Goal: Task Accomplishment & Management: Manage account settings

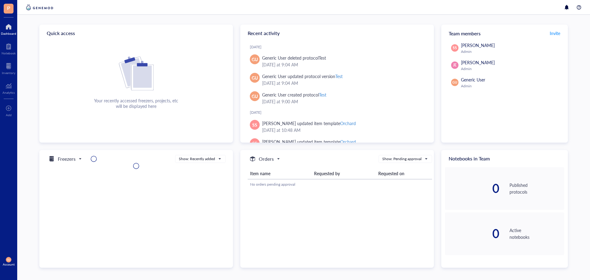
click at [7, 8] on span "P" at bounding box center [8, 8] width 3 height 8
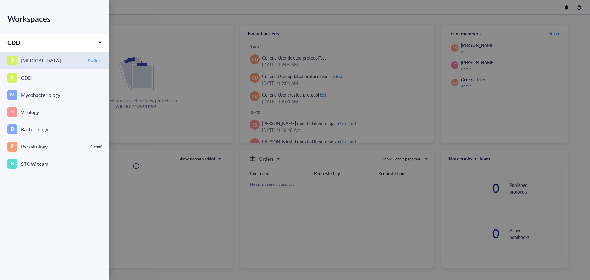
click at [52, 65] on link "S [MEDICAL_DATA] Switch" at bounding box center [54, 60] width 109 height 17
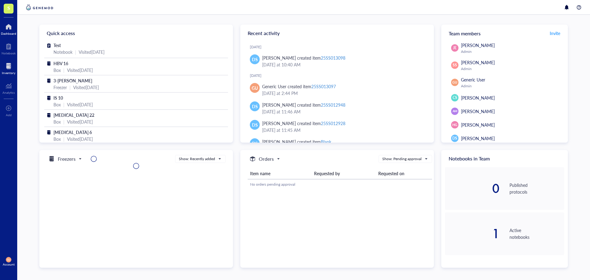
click at [6, 65] on div at bounding box center [9, 66] width 14 height 10
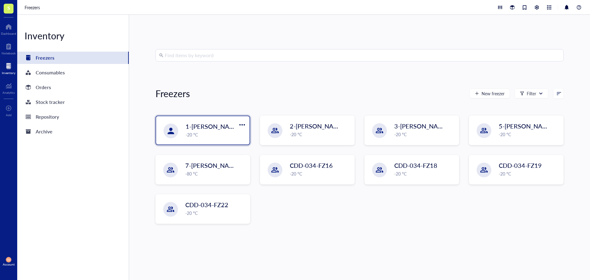
click at [211, 140] on div "1-[PERSON_NAME] -20 °C" at bounding box center [202, 130] width 93 height 28
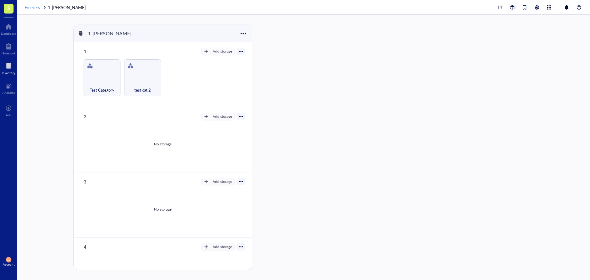
click at [33, 8] on span "Freezers" at bounding box center [32, 7] width 15 height 6
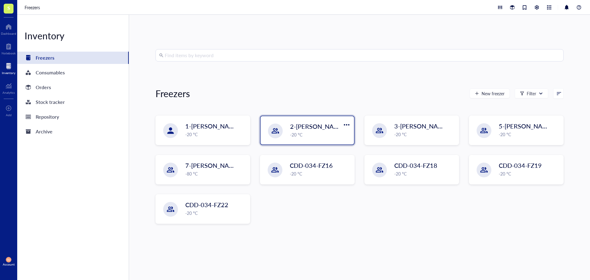
click at [301, 131] on div "-20 °C" at bounding box center [320, 134] width 60 height 7
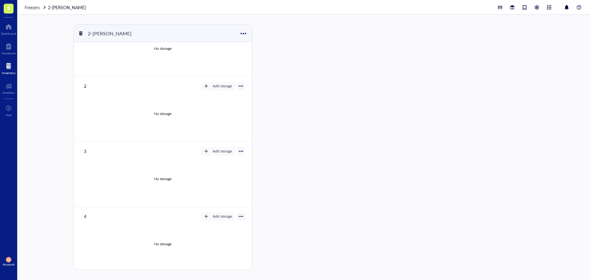
scroll to position [93, 0]
click at [30, 10] on span "Freezers" at bounding box center [32, 7] width 15 height 6
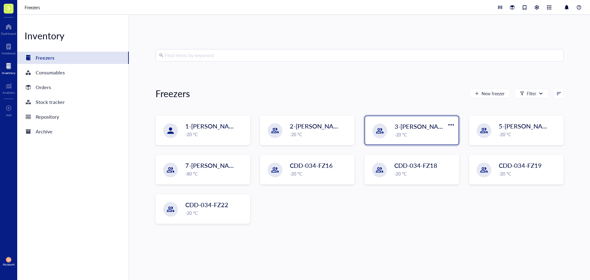
click at [412, 136] on div "-20 °C" at bounding box center [425, 134] width 60 height 7
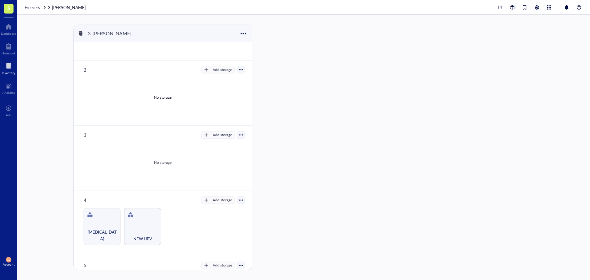
scroll to position [166, 0]
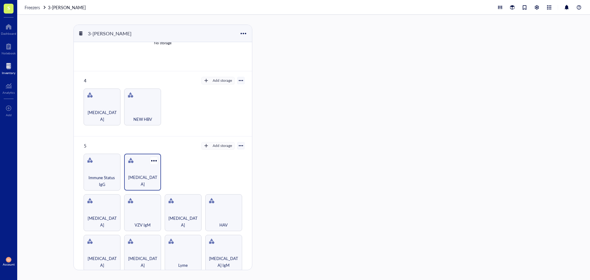
click at [142, 180] on span "[MEDICAL_DATA]" at bounding box center [142, 181] width 31 height 14
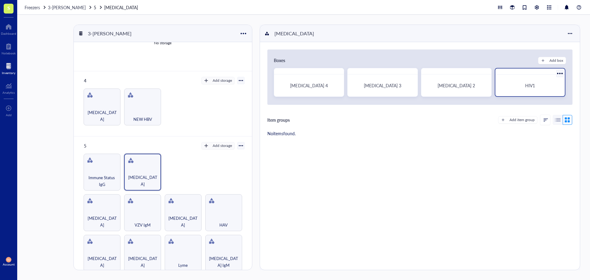
click at [535, 80] on div "HIV1" at bounding box center [530, 85] width 65 height 17
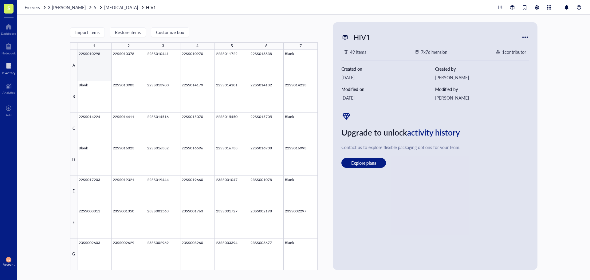
click at [94, 71] on div at bounding box center [197, 160] width 241 height 220
type textarea "Keep everyone on the same page…"
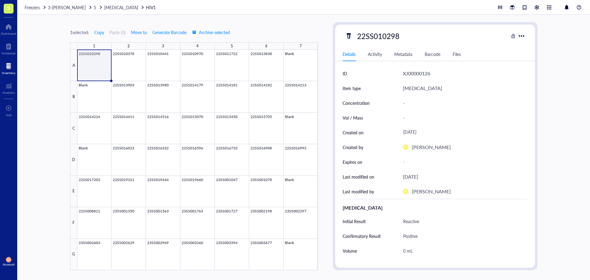
click at [7, 64] on div at bounding box center [9, 66] width 14 height 10
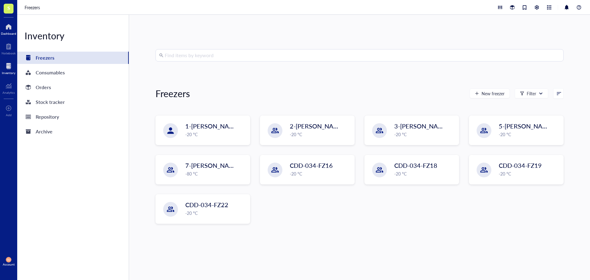
click at [13, 25] on div at bounding box center [8, 27] width 15 height 10
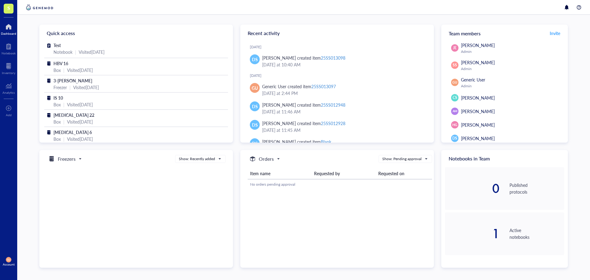
click at [98, 208] on div "Freezers Show: Recently added" at bounding box center [136, 209] width 194 height 118
click at [10, 260] on span "GU" at bounding box center [8, 260] width 3 height 2
click at [30, 253] on link "Framework" at bounding box center [43, 249] width 40 height 11
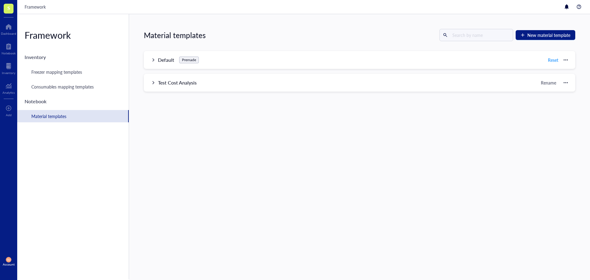
click at [153, 59] on div at bounding box center [153, 60] width 4 height 4
click at [152, 59] on div at bounding box center [153, 59] width 4 height 4
click at [151, 82] on div "Test Cost Analysis Rename" at bounding box center [360, 83] width 432 height 18
click at [153, 82] on div at bounding box center [153, 82] width 4 height 4
click at [159, 129] on div "Material templates New material template Default Premade Reset Name Quantity Or…" at bounding box center [359, 147] width 461 height 266
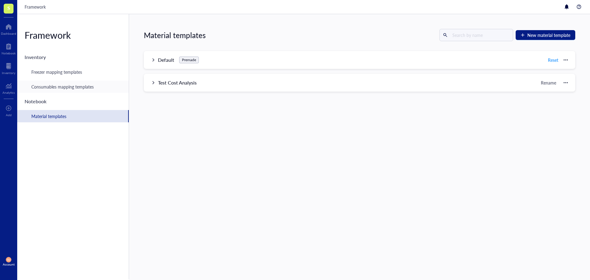
click at [85, 91] on div "Consumables mapping templates" at bounding box center [73, 87] width 112 height 12
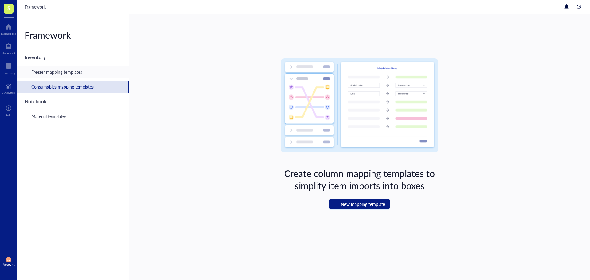
click at [83, 76] on div "Freezer mapping templates" at bounding box center [73, 72] width 112 height 12
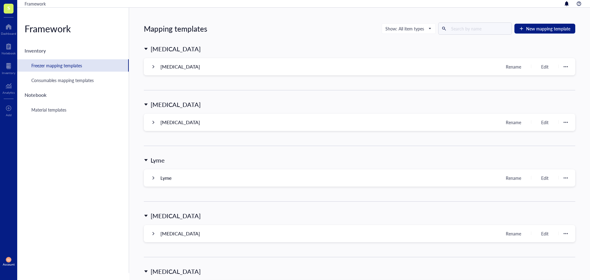
click at [152, 66] on div at bounding box center [153, 67] width 4 height 4
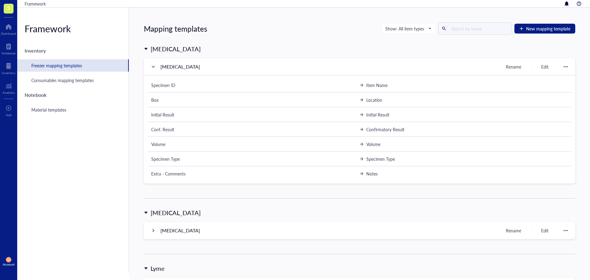
click at [152, 66] on div at bounding box center [153, 67] width 4 height 4
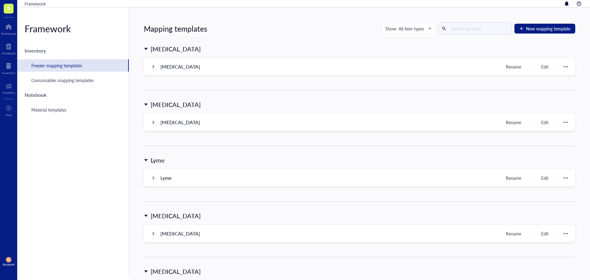
click at [152, 123] on div at bounding box center [153, 122] width 4 height 4
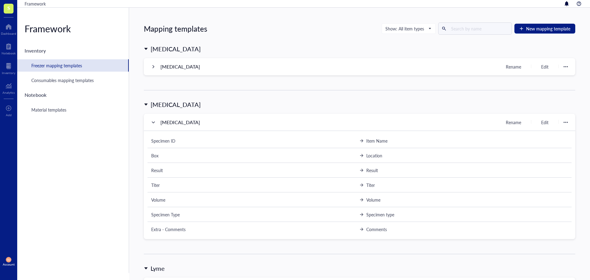
click at [152, 123] on div at bounding box center [153, 122] width 4 height 4
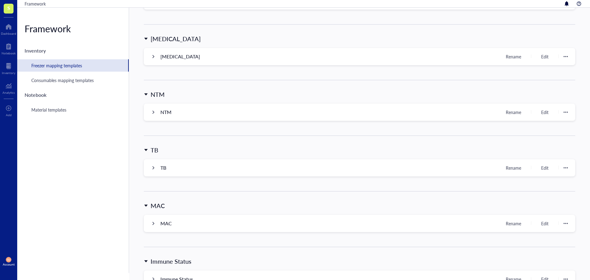
scroll to position [461, 0]
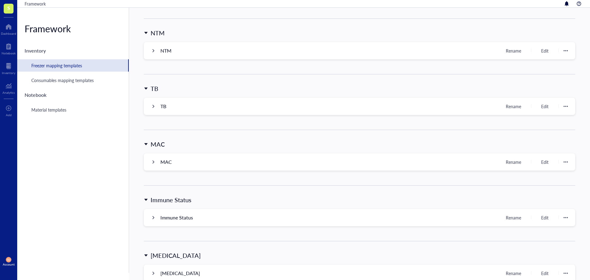
click at [154, 51] on div at bounding box center [153, 51] width 4 height 4
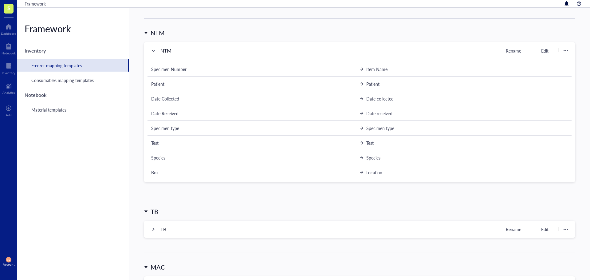
click at [154, 51] on div at bounding box center [153, 51] width 4 height 4
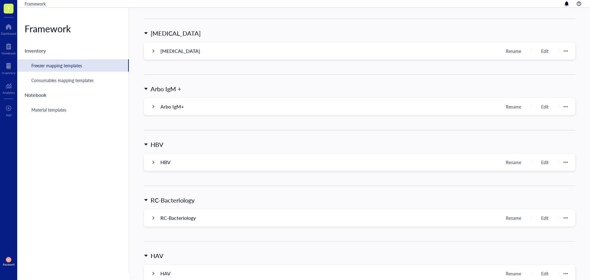
scroll to position [707, 0]
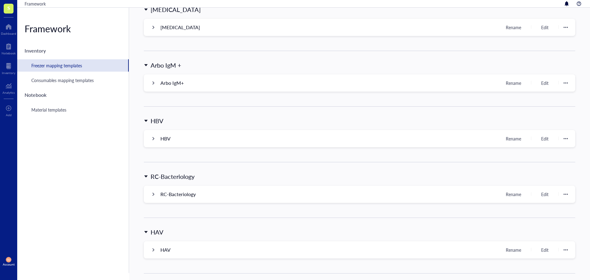
click at [153, 196] on div at bounding box center [153, 194] width 4 height 4
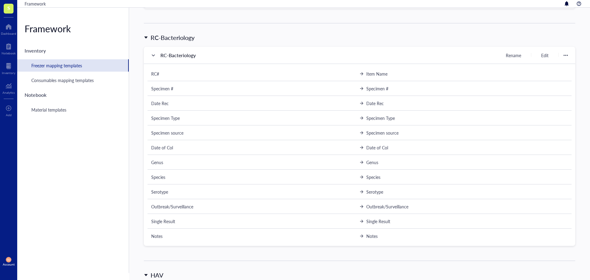
scroll to position [861, 0]
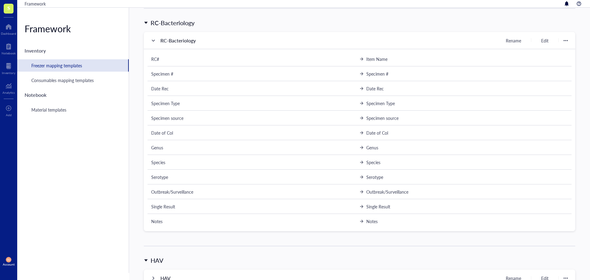
click at [155, 41] on div at bounding box center [153, 40] width 4 height 4
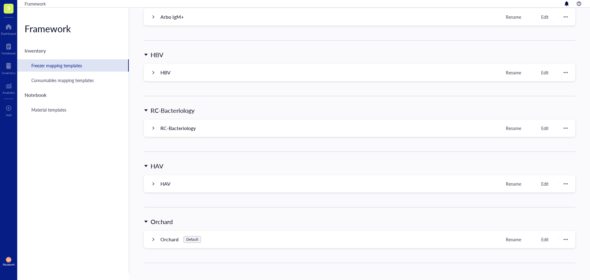
scroll to position [776, 0]
click at [152, 237] on div at bounding box center [153, 239] width 4 height 4
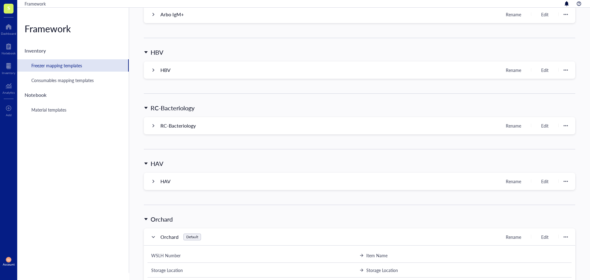
scroll to position [825, 0]
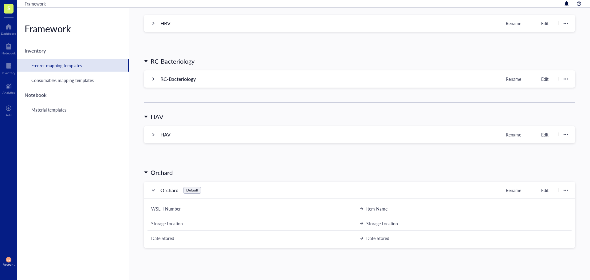
click at [154, 188] on div at bounding box center [153, 190] width 4 height 4
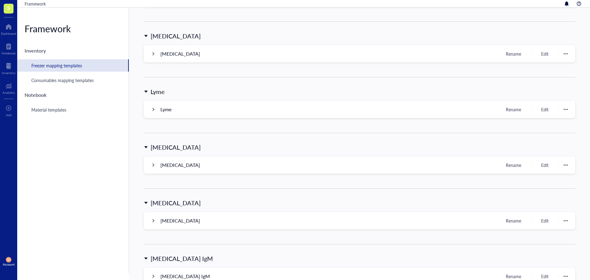
scroll to position [0, 0]
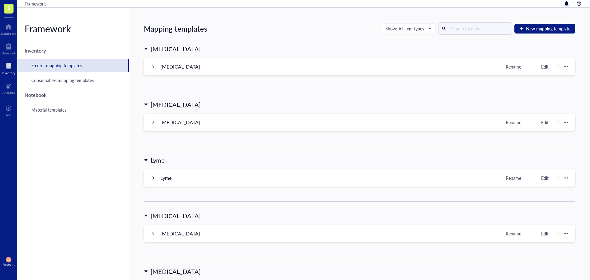
click at [9, 72] on div "Inventory" at bounding box center [9, 73] width 14 height 4
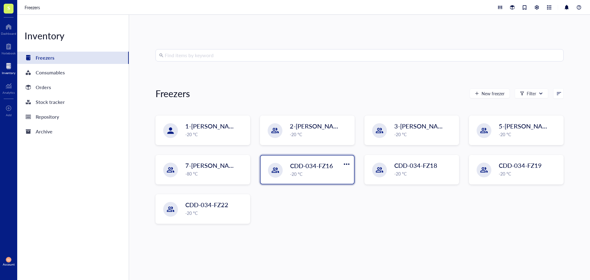
click at [304, 171] on div "-20 °C" at bounding box center [320, 174] width 60 height 7
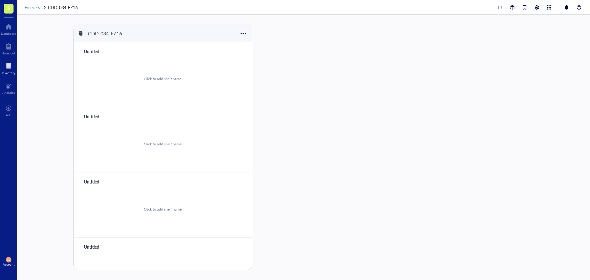
click at [34, 4] on span "Freezers" at bounding box center [32, 7] width 15 height 6
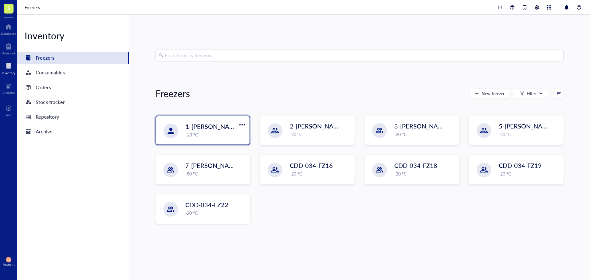
click at [197, 123] on span "1-[PERSON_NAME]" at bounding box center [213, 126] width 55 height 9
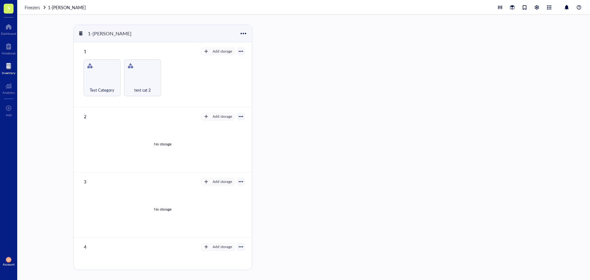
click at [93, 81] on div "Test Category" at bounding box center [101, 87] width 31 height 14
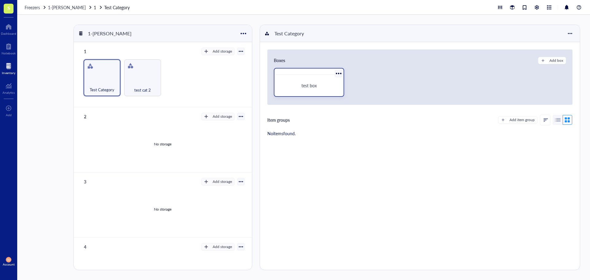
click at [322, 77] on div "test box" at bounding box center [309, 85] width 65 height 17
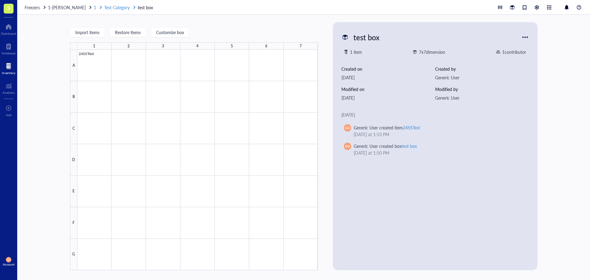
click at [120, 6] on span "Test Category" at bounding box center [117, 7] width 26 height 6
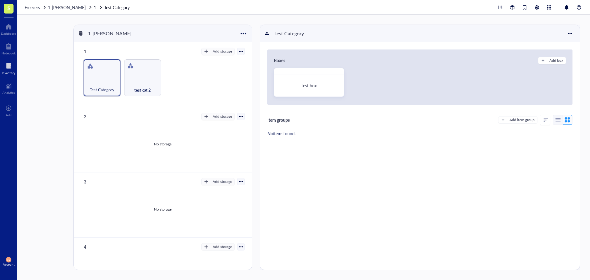
click at [210, 76] on div "Test Category test cat 2" at bounding box center [162, 77] width 163 height 37
click at [218, 49] on div "Add storage" at bounding box center [222, 52] width 19 height 6
click at [152, 73] on div "test cat 2" at bounding box center [142, 77] width 37 height 37
click at [114, 81] on div "Test Category" at bounding box center [102, 87] width 31 height 14
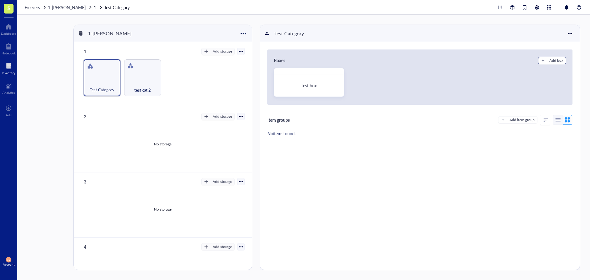
click at [550, 63] on div "Add box" at bounding box center [557, 61] width 14 height 6
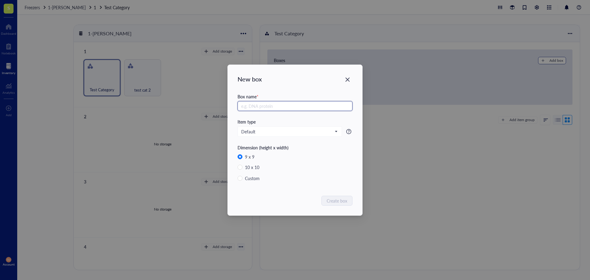
radio input "false"
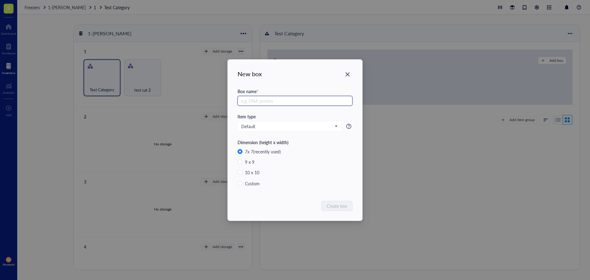
click at [311, 100] on input "text" at bounding box center [295, 101] width 115 height 10
click at [292, 126] on span "Default" at bounding box center [289, 127] width 96 height 6
type input "test"
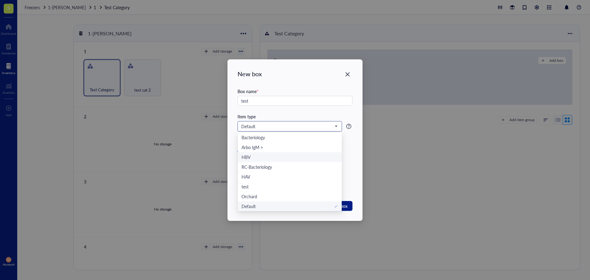
click at [278, 159] on div "HBV" at bounding box center [290, 157] width 97 height 7
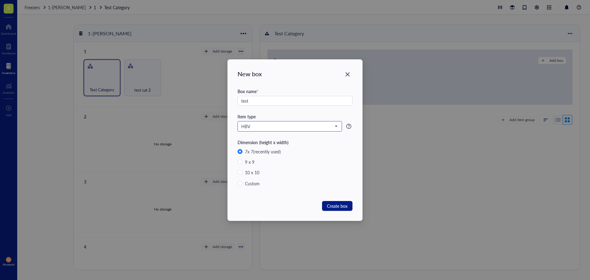
click at [332, 126] on span "HBV" at bounding box center [289, 127] width 96 height 6
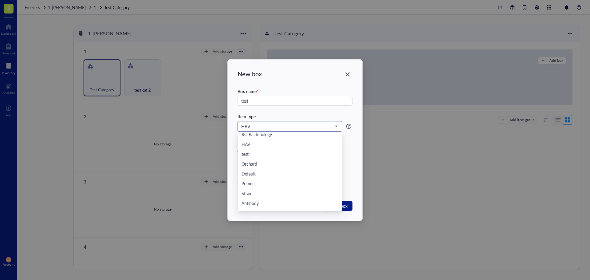
scroll to position [216, 0]
click at [358, 168] on div "New box Box name * test Item type HBV [MEDICAL_DATA] [MEDICAL_DATA] Lyme [MEDIC…" at bounding box center [295, 140] width 135 height 161
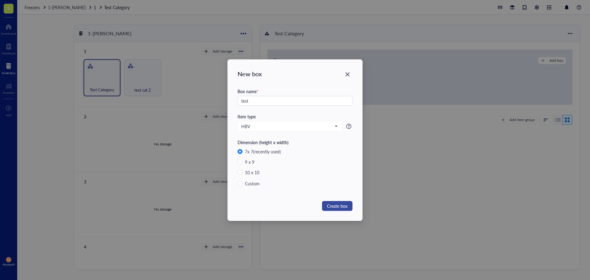
click at [346, 203] on span "Create box" at bounding box center [337, 206] width 21 height 7
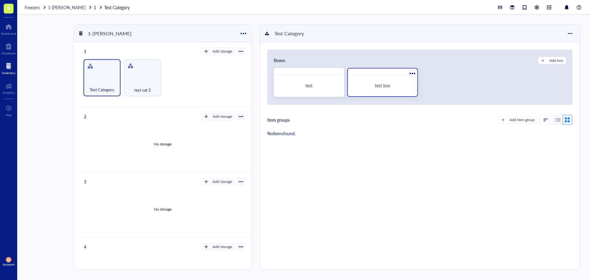
click at [378, 91] on div "test box" at bounding box center [382, 85] width 65 height 17
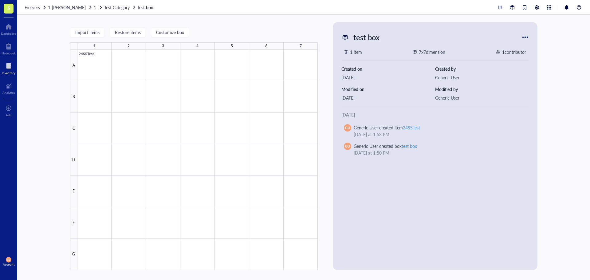
drag, startPoint x: 124, startPoint y: 8, endPoint x: 206, endPoint y: 10, distance: 82.4
click at [124, 8] on span "Test Category" at bounding box center [117, 7] width 26 height 6
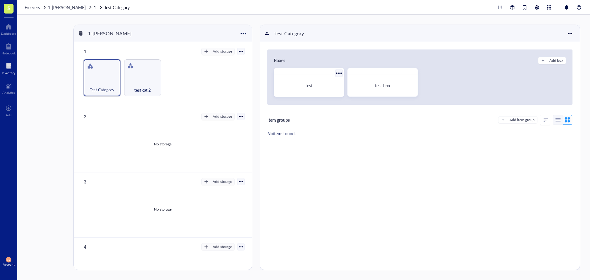
click at [312, 70] on div at bounding box center [309, 71] width 70 height 6
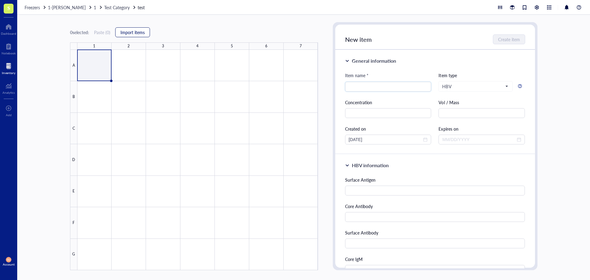
click at [129, 31] on span "Import items" at bounding box center [133, 32] width 24 height 5
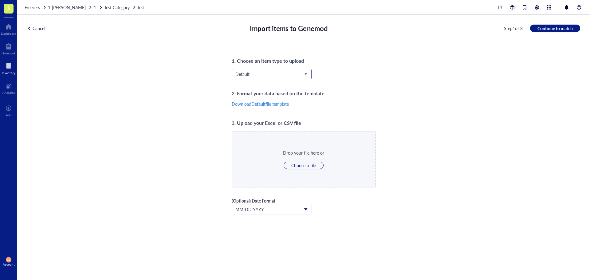
click at [306, 73] on span "Default" at bounding box center [270, 74] width 71 height 6
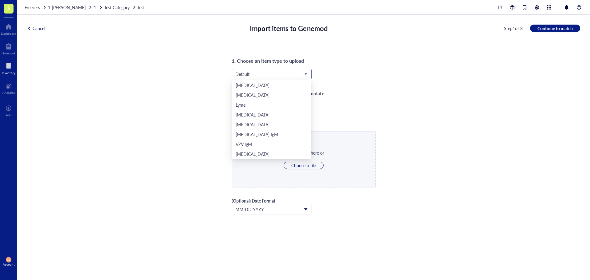
scroll to position [128, 0]
click at [276, 101] on div "HBV" at bounding box center [271, 105] width 79 height 10
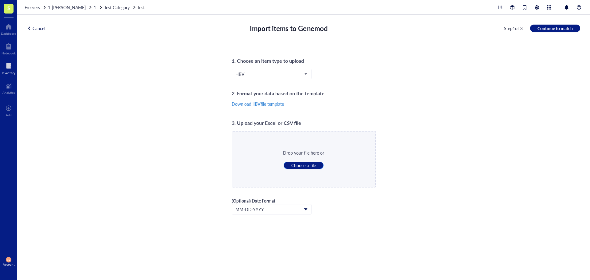
click at [298, 164] on span "Choose a file" at bounding box center [303, 166] width 24 height 6
type input "C:\fakepath\HBV Box 6.xlsx"
click at [548, 29] on span "Continue to match" at bounding box center [555, 29] width 35 height 6
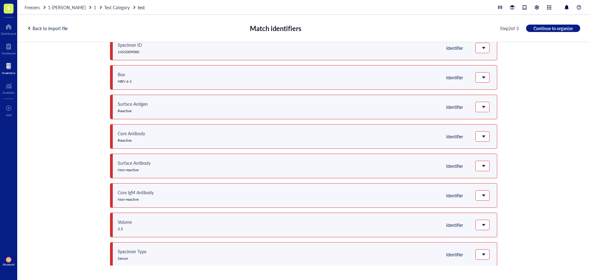
scroll to position [0, 0]
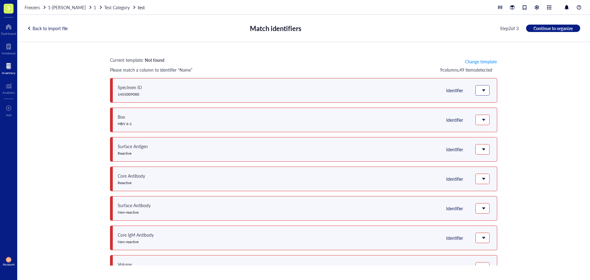
click at [483, 90] on span at bounding box center [482, 90] width 7 height 9
click at [339, 59] on div "Current template: Not found Change template" at bounding box center [303, 62] width 387 height 10
click at [42, 26] on div "Back to import file" at bounding box center [47, 29] width 41 height 6
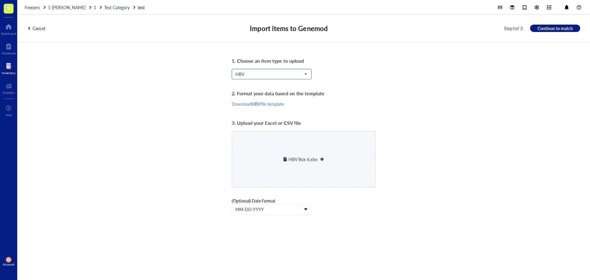
click at [253, 76] on span "HBV" at bounding box center [270, 74] width 71 height 6
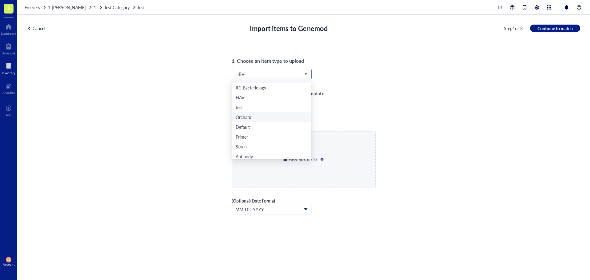
scroll to position [124, 0]
click at [238, 109] on div "HBV" at bounding box center [240, 108] width 9 height 7
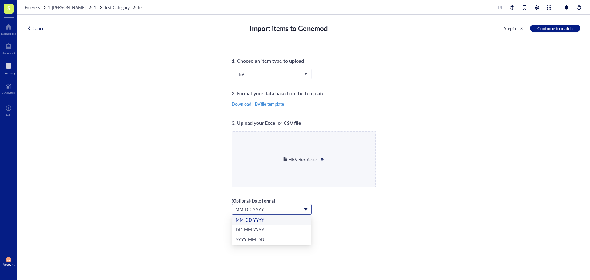
click at [271, 212] on input "search" at bounding box center [268, 209] width 67 height 9
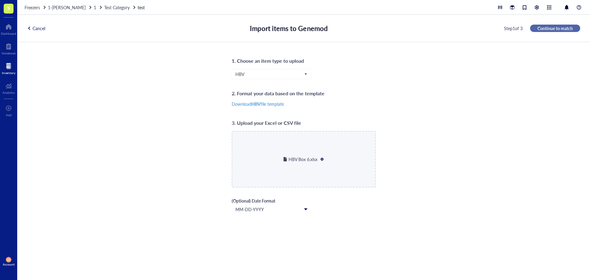
click at [550, 30] on span "Continue to match" at bounding box center [555, 29] width 35 height 6
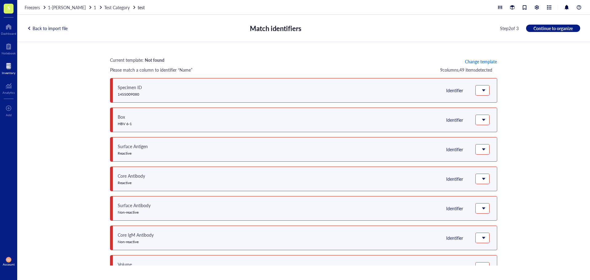
click at [490, 64] on span "Change template" at bounding box center [481, 61] width 32 height 5
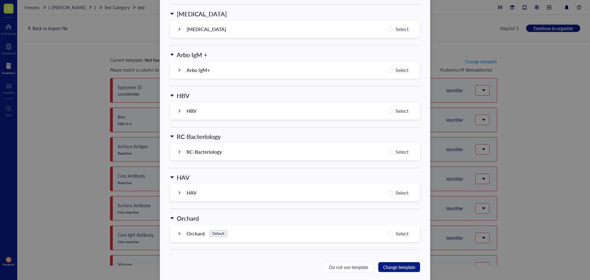
scroll to position [553, 0]
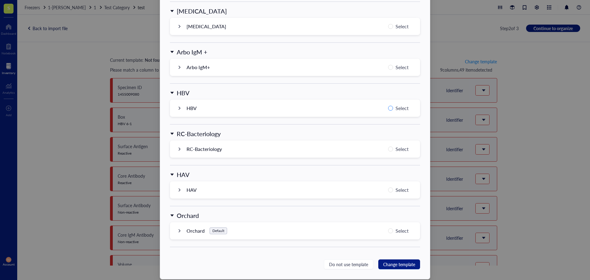
click at [392, 107] on input "Select" at bounding box center [390, 108] width 5 height 5
radio input "true"
click at [392, 259] on button "Change template" at bounding box center [399, 264] width 42 height 10
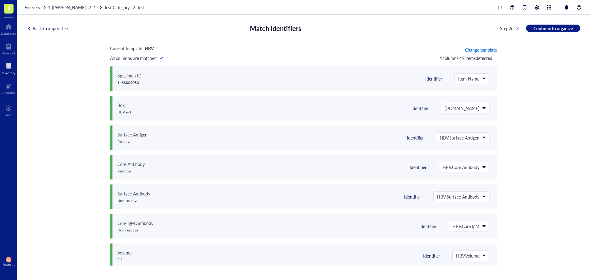
scroll to position [0, 0]
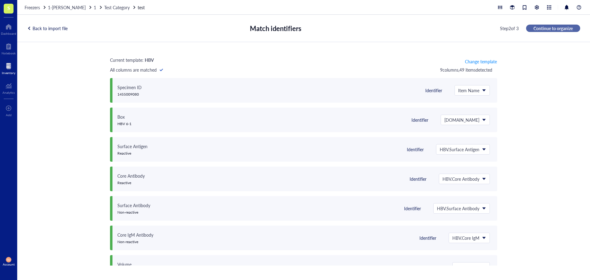
click at [540, 30] on span "Continue to organize" at bounding box center [553, 29] width 39 height 6
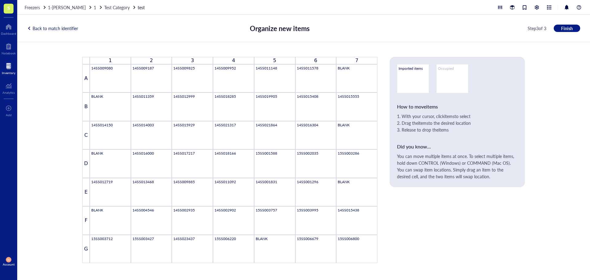
click at [70, 27] on div "Back to match identifier" at bounding box center [52, 29] width 51 height 6
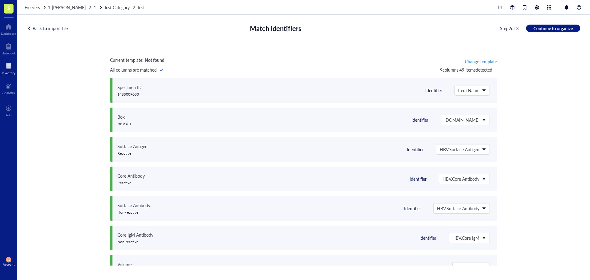
click at [58, 27] on div "Back to import file" at bounding box center [47, 29] width 41 height 6
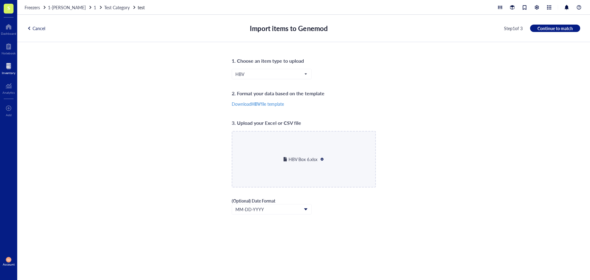
click at [42, 27] on div "Cancel" at bounding box center [36, 29] width 18 height 6
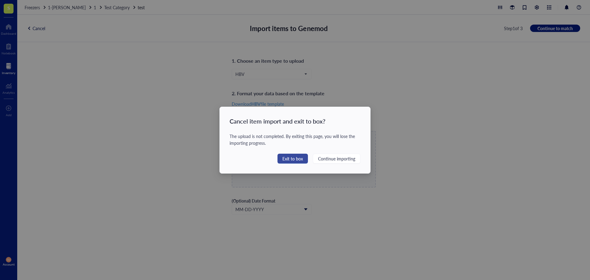
click at [294, 157] on span "Exit to box" at bounding box center [293, 158] width 21 height 7
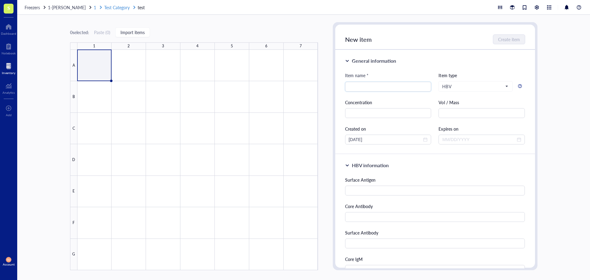
click at [117, 9] on span "Test Category" at bounding box center [117, 7] width 26 height 6
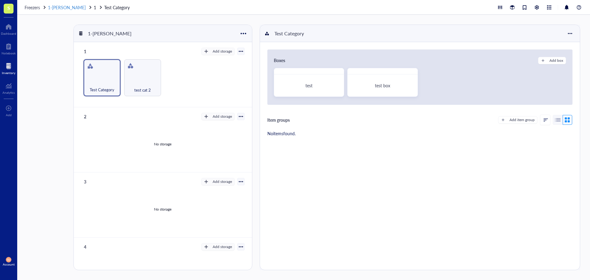
click at [70, 6] on span "1-[PERSON_NAME]" at bounding box center [67, 7] width 38 height 6
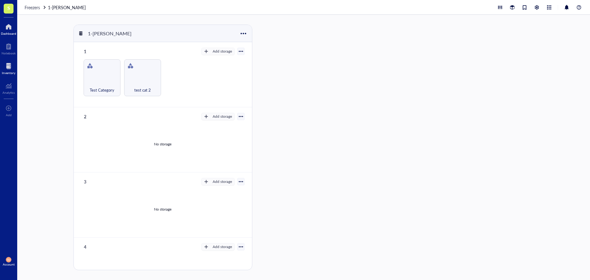
click at [10, 35] on div "Dashboard" at bounding box center [8, 34] width 15 height 4
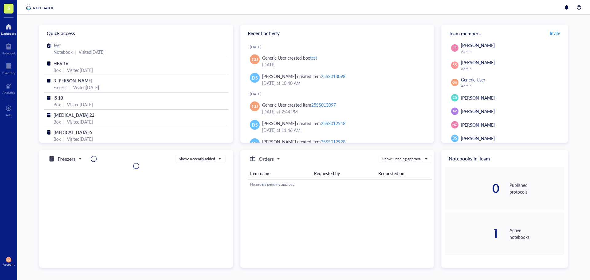
click at [7, 9] on span "S" at bounding box center [8, 8] width 3 height 8
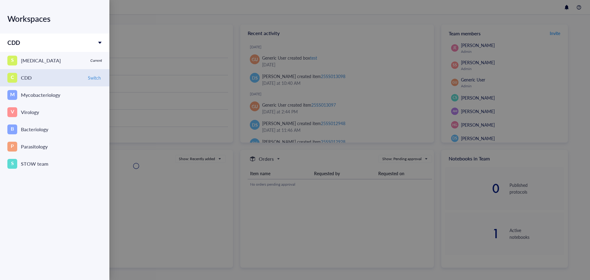
click at [40, 82] on div "C CDD" at bounding box center [45, 78] width 76 height 10
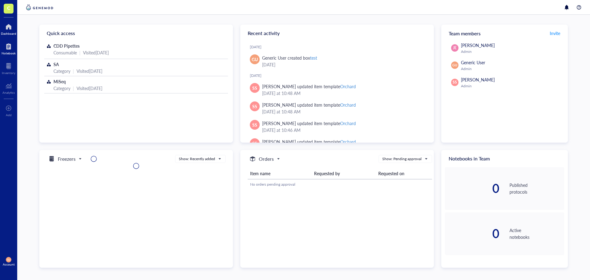
click at [7, 50] on div at bounding box center [9, 47] width 14 height 10
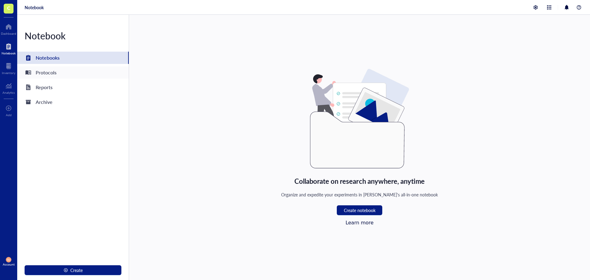
click at [62, 74] on div "Protocols" at bounding box center [73, 72] width 112 height 12
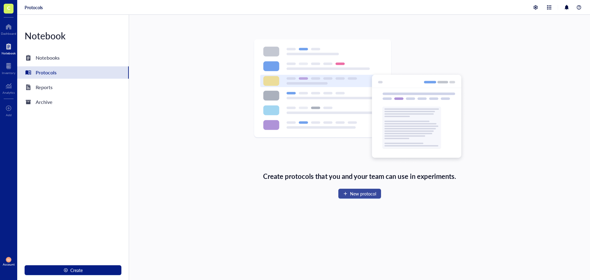
click at [374, 196] on span "New protocol" at bounding box center [363, 193] width 26 height 5
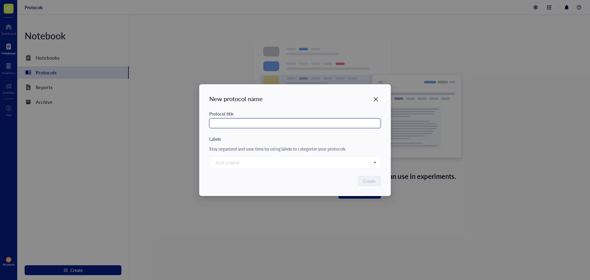
click at [280, 123] on input "text" at bounding box center [295, 123] width 172 height 10
click at [373, 100] on div "Close" at bounding box center [376, 99] width 10 height 10
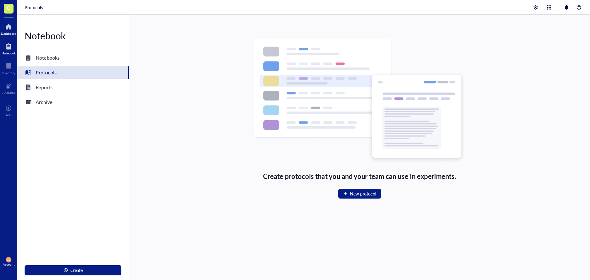
click at [13, 24] on div at bounding box center [8, 27] width 15 height 10
